Goal: Check status: Check status

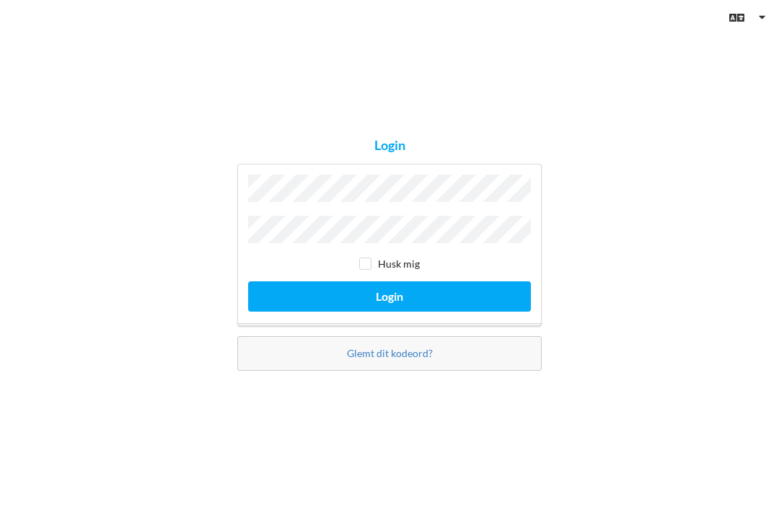
click at [389, 311] on button "Login" at bounding box center [389, 296] width 283 height 30
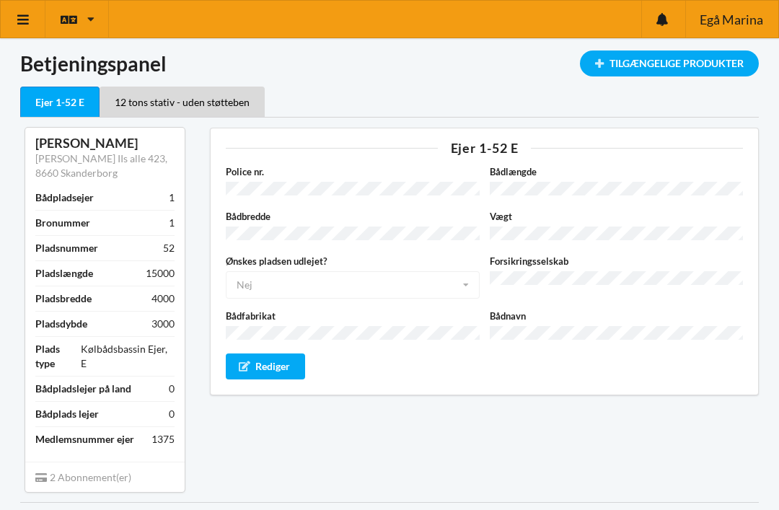
click at [49, 107] on div "Ejer 1-52 E" at bounding box center [59, 102] width 79 height 31
click at [185, 102] on div "12 tons stativ - uden støtteben" at bounding box center [182, 102] width 165 height 30
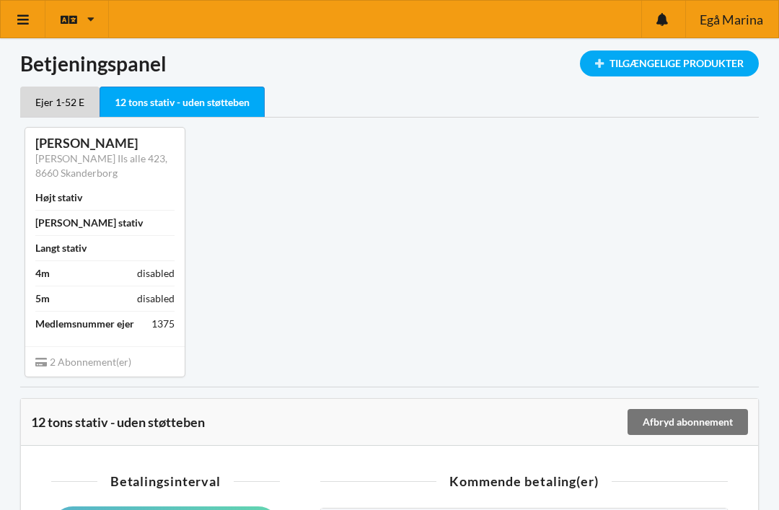
click at [49, 106] on div "Ejer 1-52 E" at bounding box center [59, 102] width 79 height 30
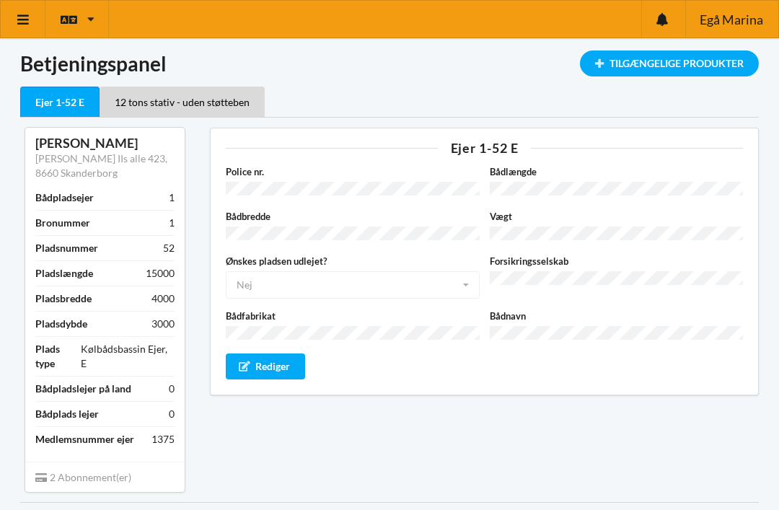
click at [27, 25] on icon at bounding box center [23, 19] width 15 height 13
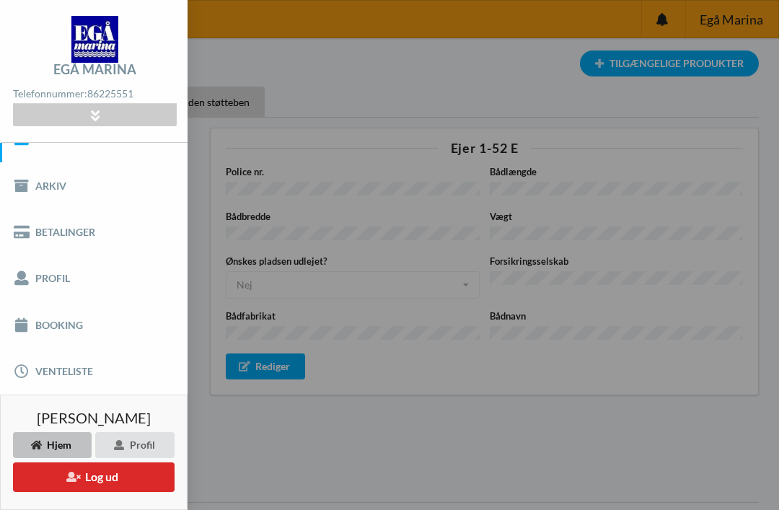
scroll to position [26, 0]
click at [110, 105] on div at bounding box center [94, 115] width 163 height 22
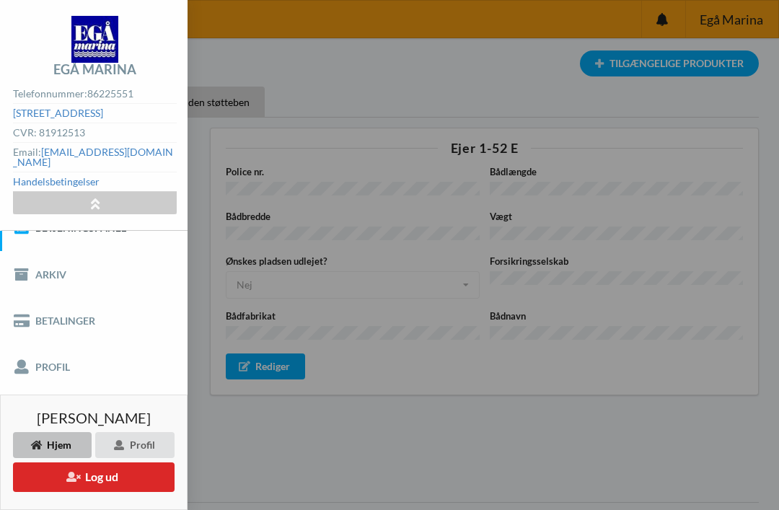
click at [415, 114] on div "Ejer 1-52 E 12 tons stativ - uden støtteben" at bounding box center [389, 102] width 739 height 30
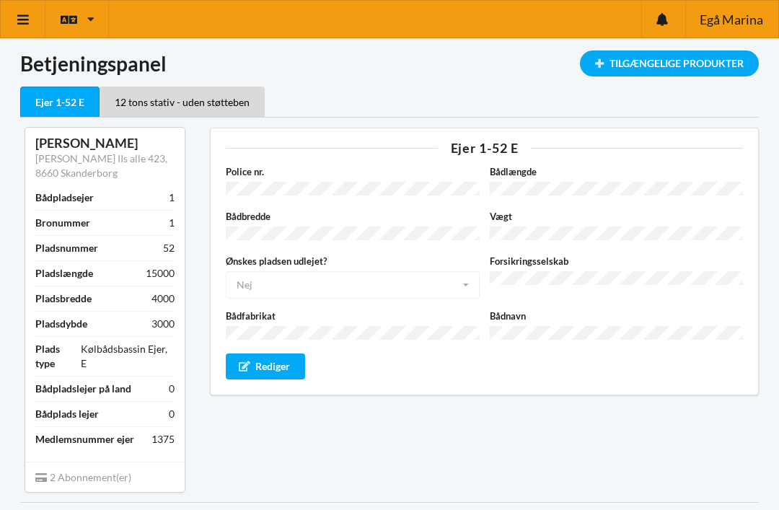
click at [656, 446] on div "Ejer 1-52 E Police nr. Bådlængde Bådbredde Vægt Ønskes pladsen udlejet? Nej Ja …" at bounding box center [484, 310] width 569 height 384
